Goal: Task Accomplishment & Management: Manage account settings

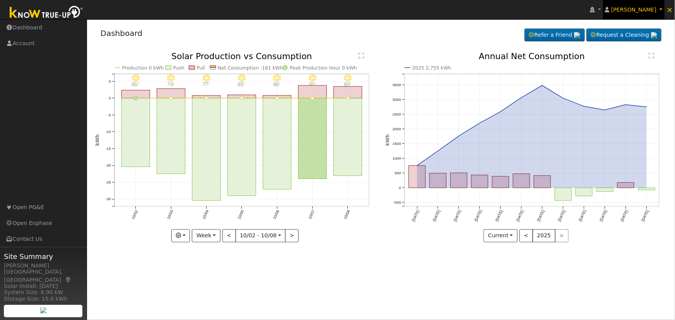
click at [656, 9] on span "[PERSON_NAME]" at bounding box center [634, 10] width 45 height 6
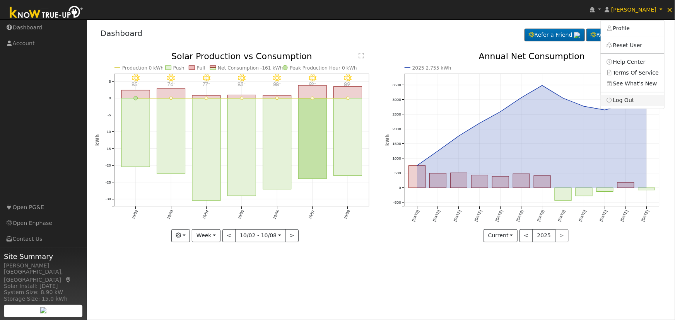
click at [626, 100] on link "Log Out" at bounding box center [632, 100] width 63 height 11
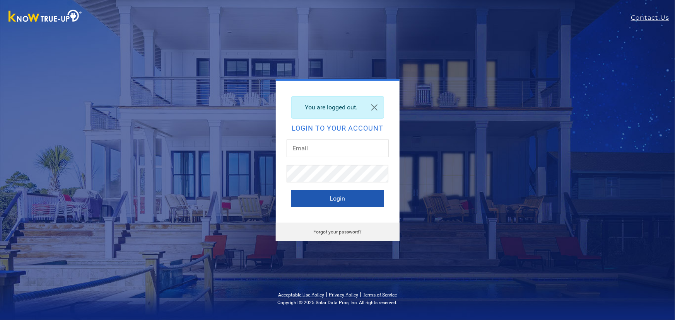
type input "[EMAIL_ADDRESS][DOMAIN_NAME]"
click at [343, 202] on button "Login" at bounding box center [337, 198] width 93 height 17
